Goal: Browse casually: Explore the website without a specific task or goal

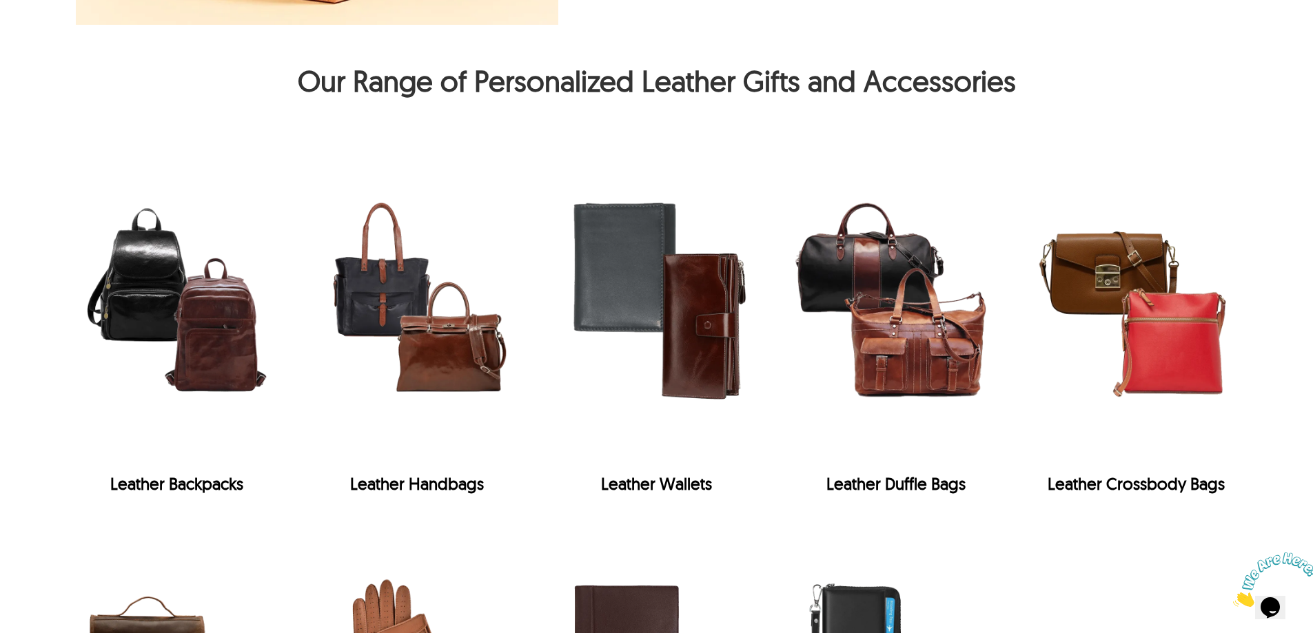
scroll to position [2136, 0]
